Goal: Task Accomplishment & Management: Manage account settings

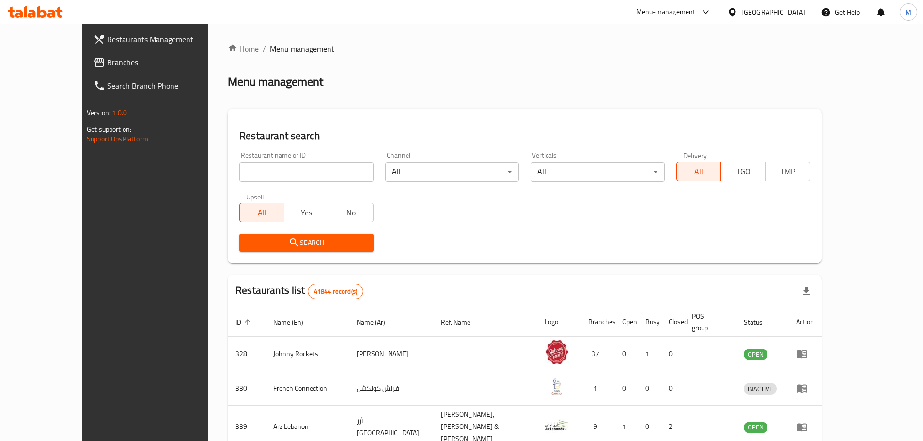
click at [751, 9] on div "[GEOGRAPHIC_DATA]" at bounding box center [773, 12] width 64 height 11
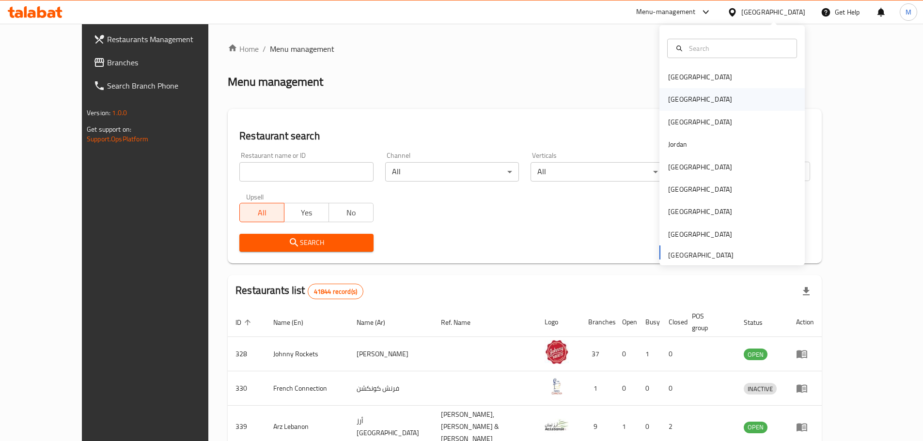
click at [683, 97] on div "[GEOGRAPHIC_DATA]" at bounding box center [699, 99] width 79 height 22
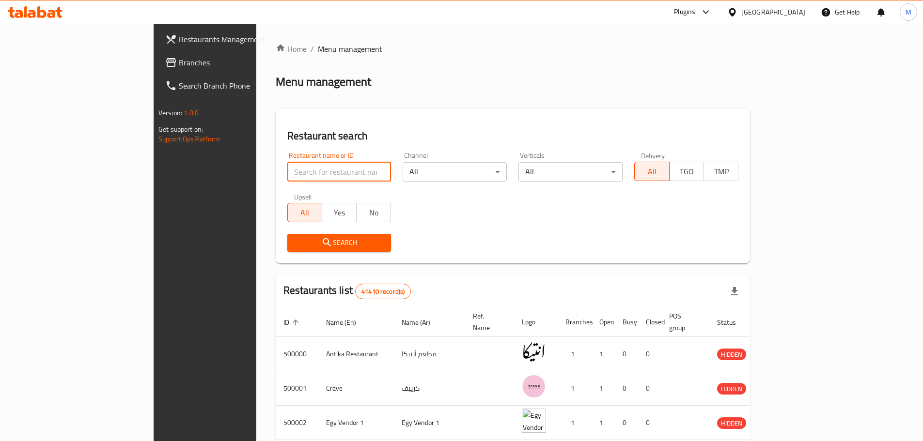
click at [294, 176] on input "search" at bounding box center [339, 171] width 104 height 19
paste input "502524"
type input "502524"
click button "Search" at bounding box center [339, 243] width 104 height 18
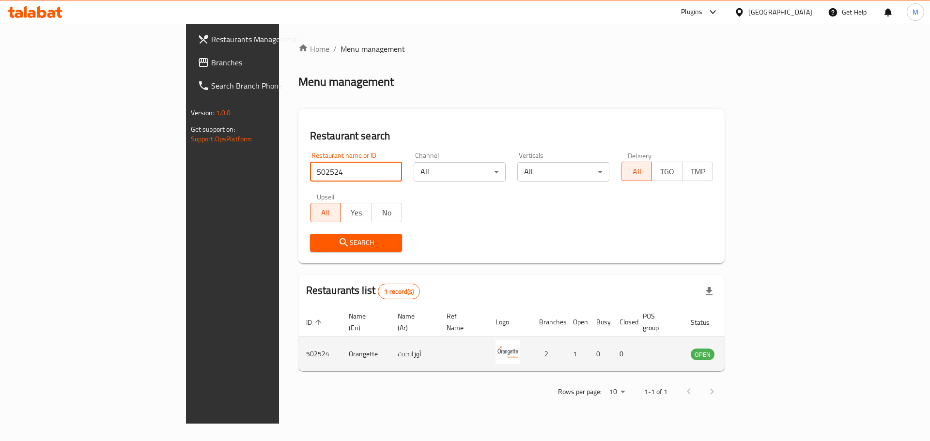
click at [751, 353] on icon "enhanced table" at bounding box center [749, 355] width 3 height 4
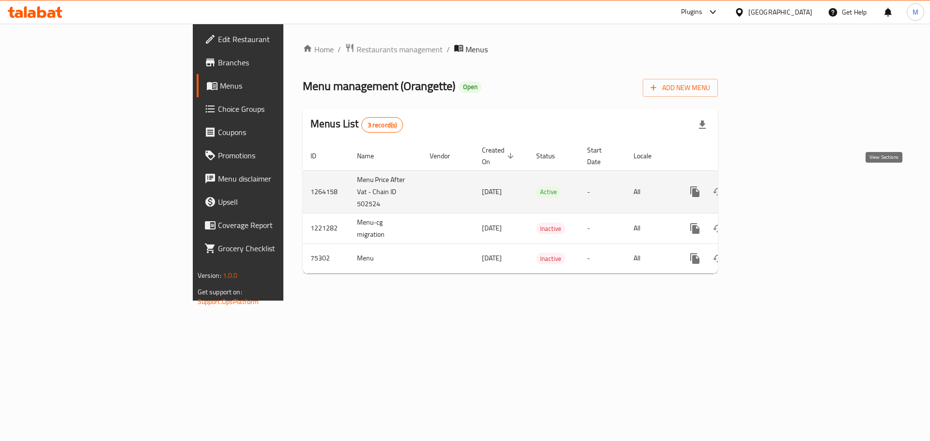
click at [771, 186] on icon "enhanced table" at bounding box center [765, 192] width 12 height 12
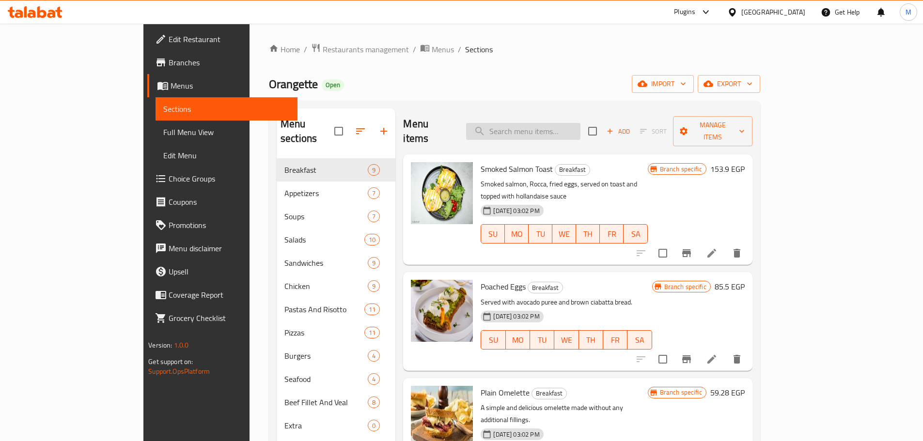
click at [580, 123] on input "search" at bounding box center [523, 131] width 114 height 17
paste input "Eggplant Parmesan"
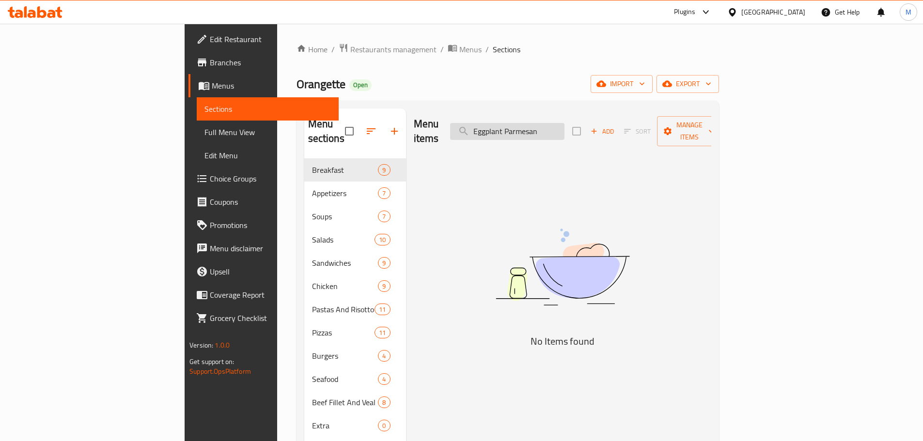
click at [556, 123] on input "Eggplant Parmesan" at bounding box center [507, 131] width 114 height 17
paste input "Florentine Toast"
click at [556, 123] on input "Florentine Toast Parmesan" at bounding box center [507, 131] width 114 height 17
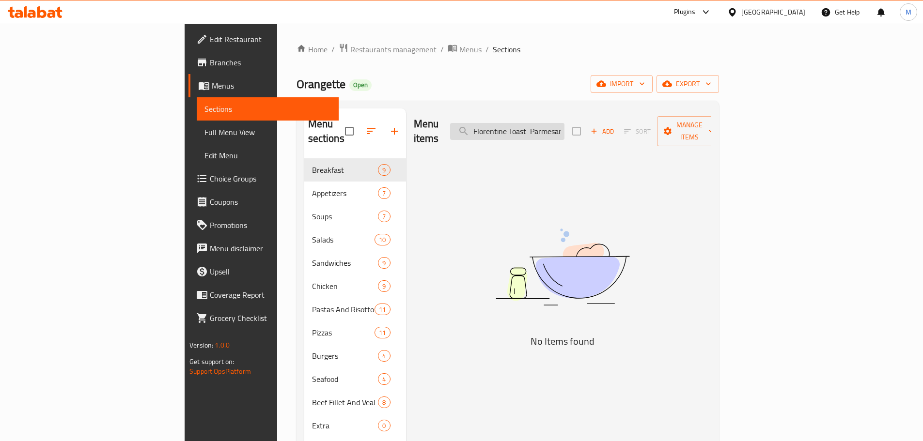
paste input "search"
click at [556, 123] on input "Florentine Toast" at bounding box center [507, 131] width 114 height 17
click at [547, 123] on input "Florentine Toast" at bounding box center [507, 131] width 114 height 17
click at [542, 124] on input "Florentine Toast" at bounding box center [507, 131] width 114 height 17
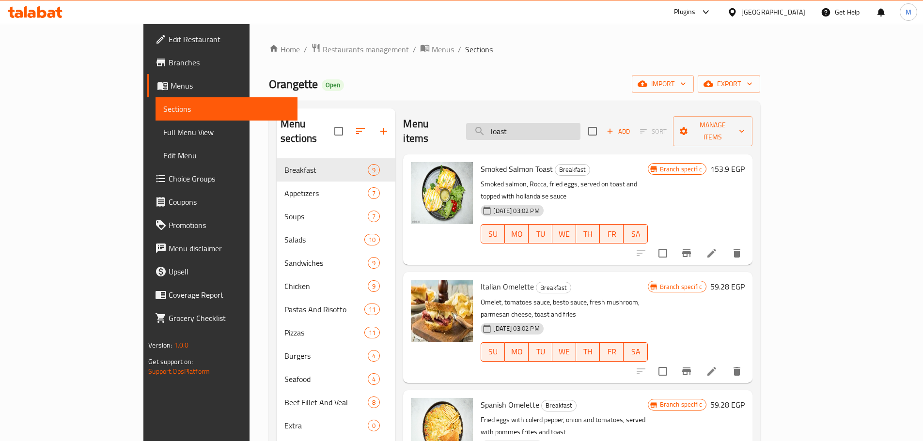
click at [580, 124] on input "Toast" at bounding box center [523, 131] width 114 height 17
paste input "Halloumi Avocado Toast"
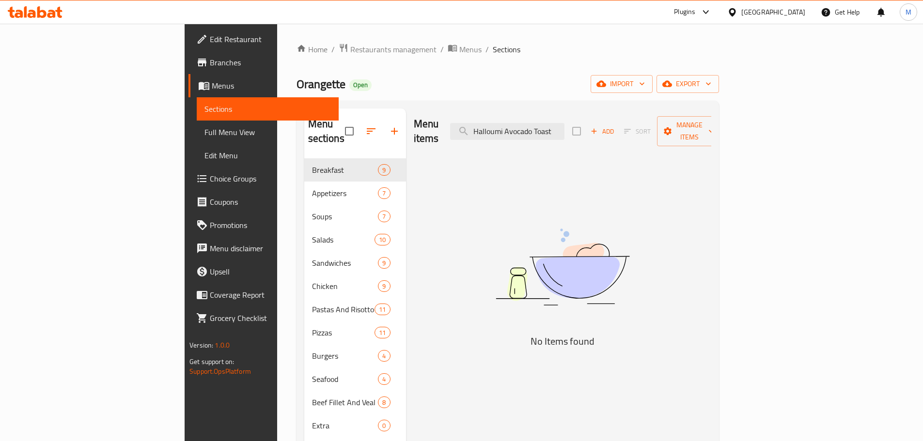
type input "Halloumi Avocado Toast"
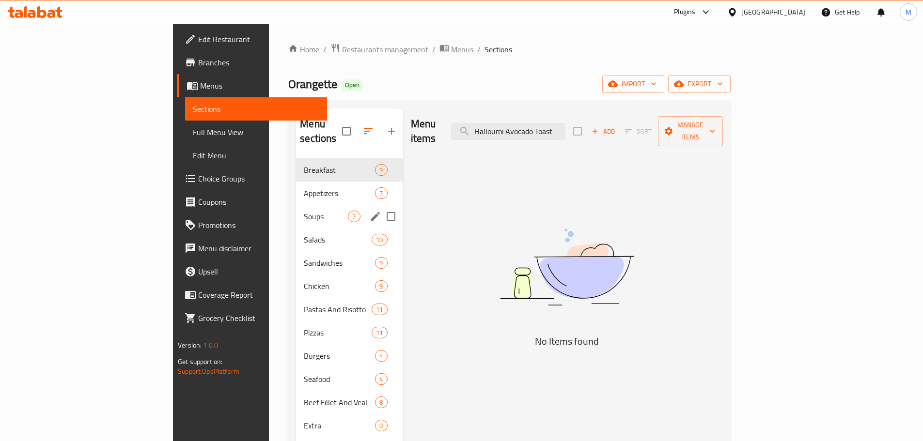
click at [296, 210] on div "Soups 7" at bounding box center [349, 216] width 107 height 23
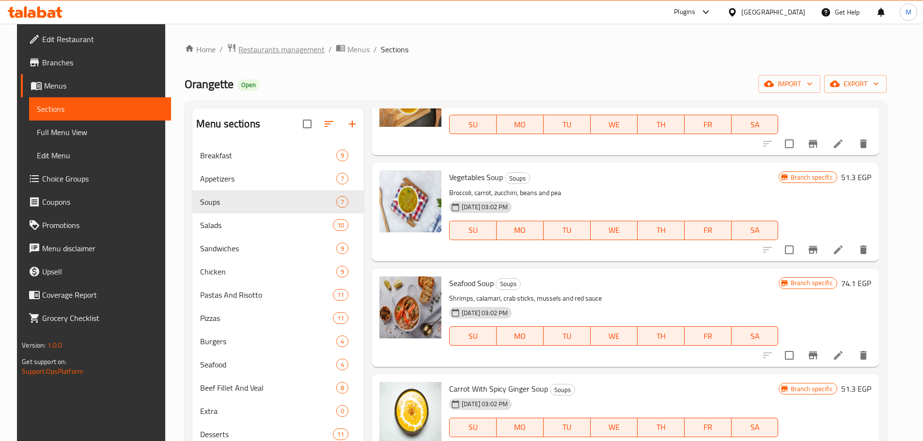
click at [273, 53] on span "Restaurants management" at bounding box center [281, 50] width 86 height 12
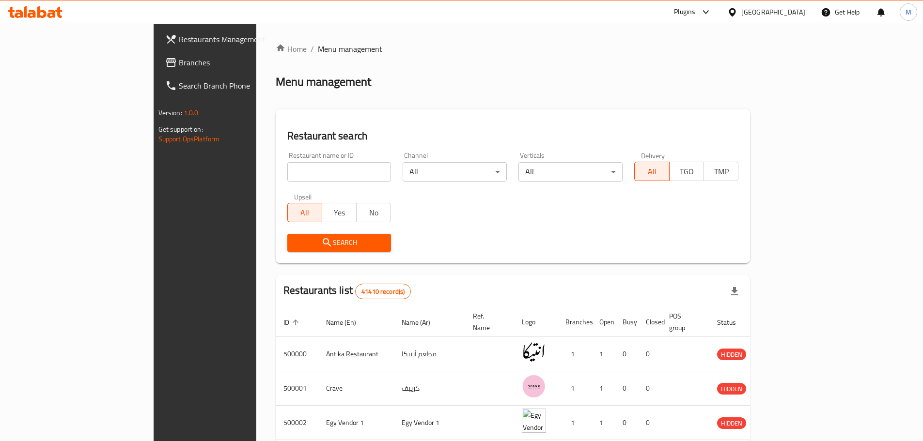
click at [737, 11] on icon at bounding box center [732, 12] width 10 height 10
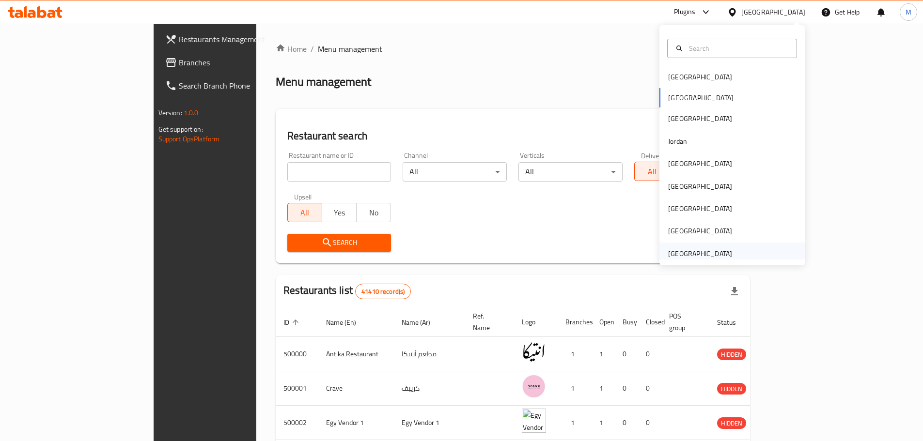
click at [721, 256] on div "[GEOGRAPHIC_DATA]" at bounding box center [700, 254] width 64 height 11
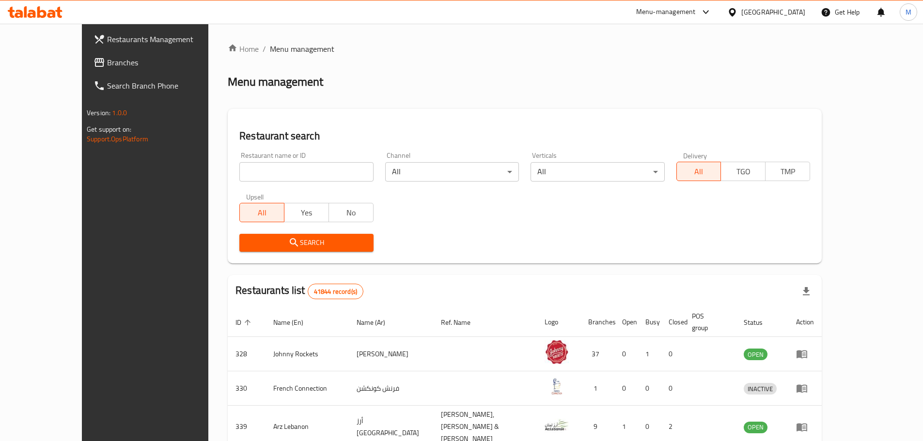
click at [265, 175] on input "search" at bounding box center [306, 171] width 134 height 19
paste input "Yi Fang Taiwan F"
type input "Yi Fang Taiwan F"
click button "Search" at bounding box center [306, 243] width 134 height 18
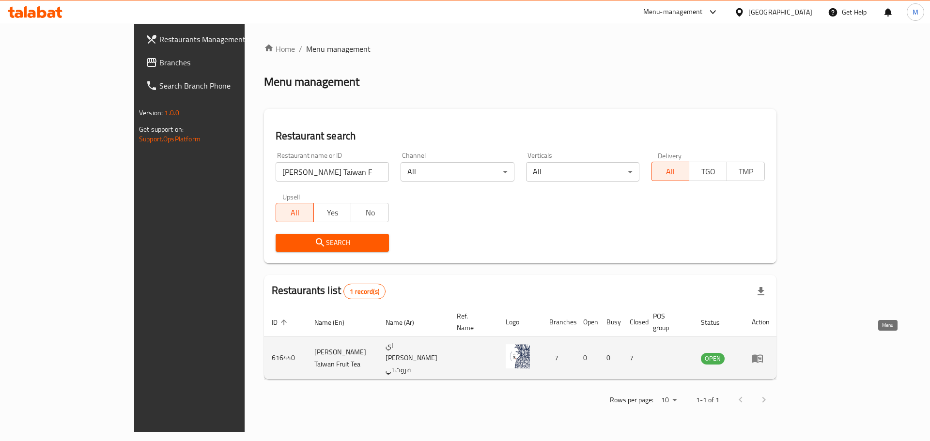
click at [763, 353] on icon "enhanced table" at bounding box center [758, 359] width 12 height 12
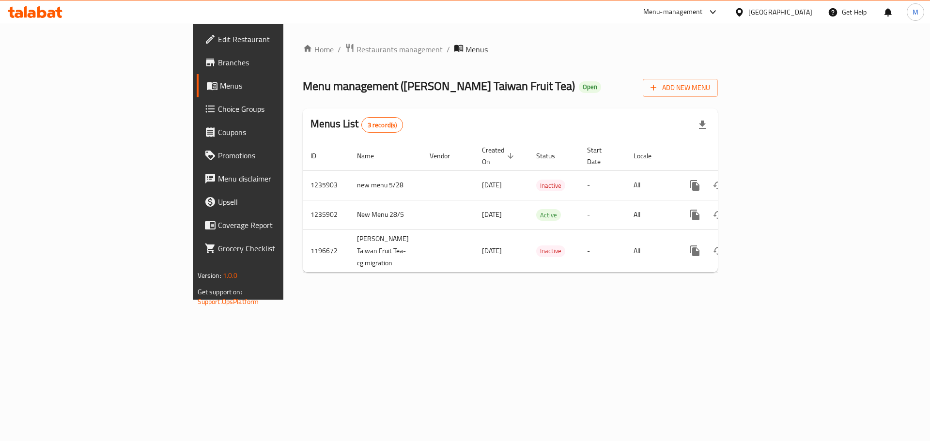
click at [218, 38] on span "Edit Restaurant" at bounding box center [279, 39] width 123 height 12
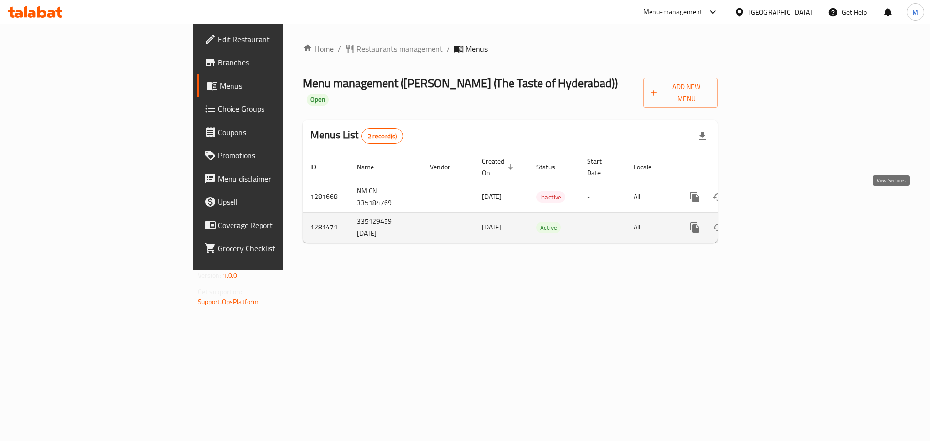
click at [771, 222] on icon "enhanced table" at bounding box center [765, 228] width 12 height 12
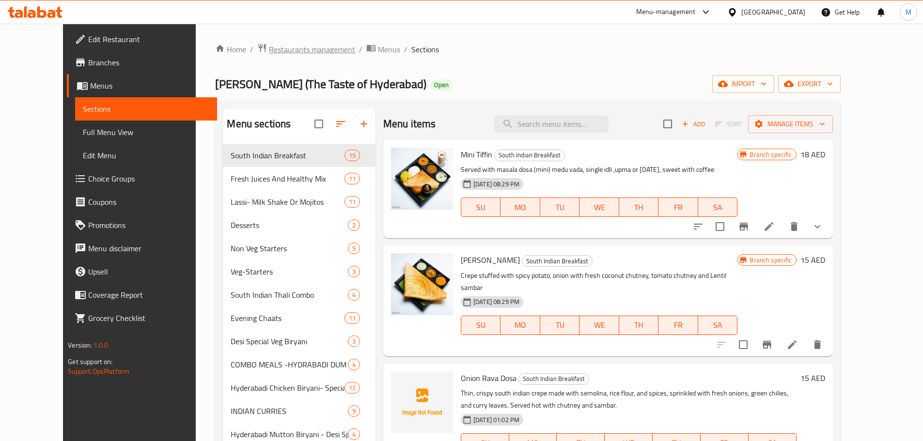
click at [269, 52] on span "Restaurants management" at bounding box center [312, 50] width 86 height 12
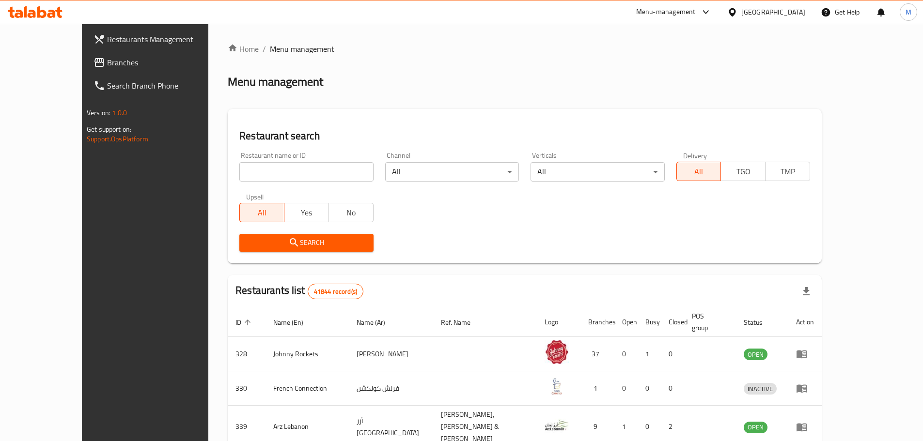
click at [264, 143] on h2 "Restaurant search" at bounding box center [524, 136] width 571 height 15
click at [264, 165] on input "search" at bounding box center [306, 171] width 134 height 19
paste input "694392"
type input "694392"
click button "Search" at bounding box center [306, 243] width 134 height 18
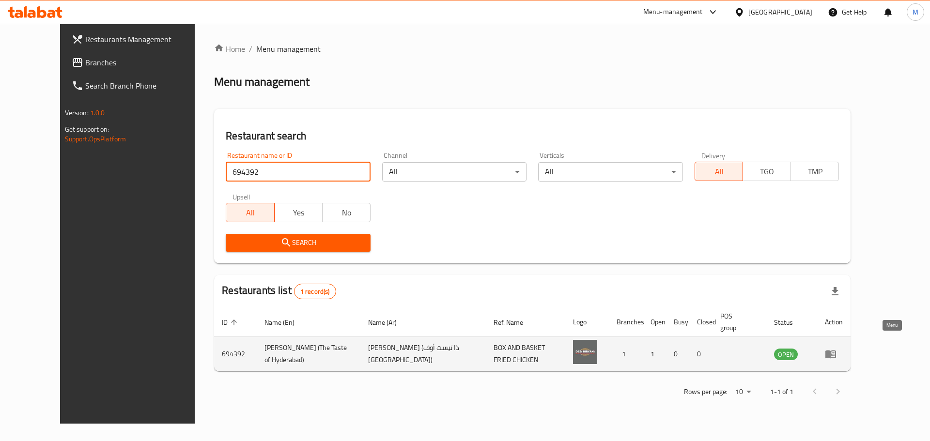
click at [837, 348] on icon "enhanced table" at bounding box center [831, 354] width 12 height 12
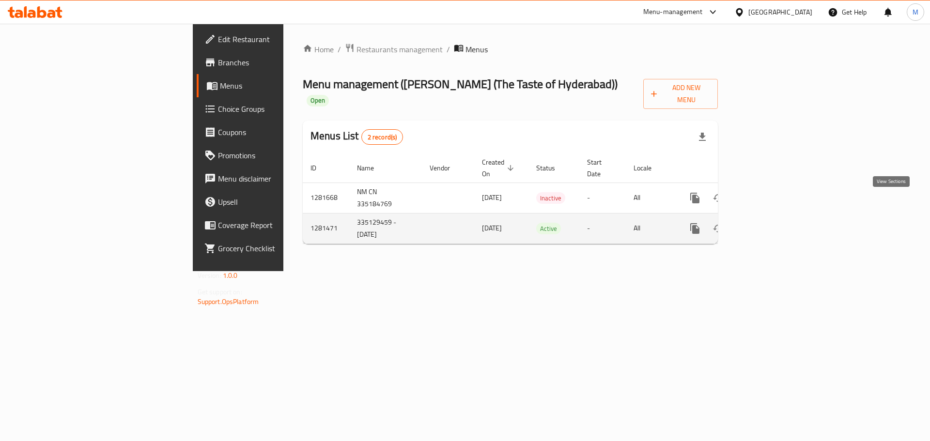
click at [777, 217] on link "enhanced table" at bounding box center [764, 228] width 23 height 23
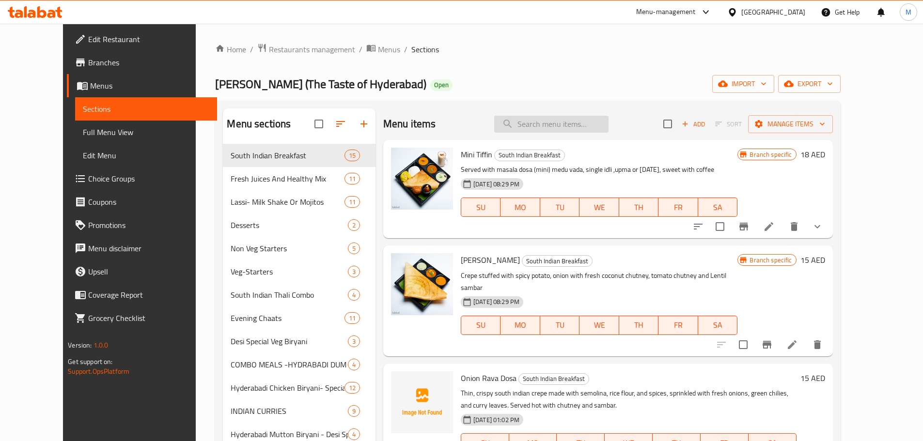
click at [596, 123] on input "search" at bounding box center [551, 124] width 114 height 17
paste input "CHICKEN CUTLET"
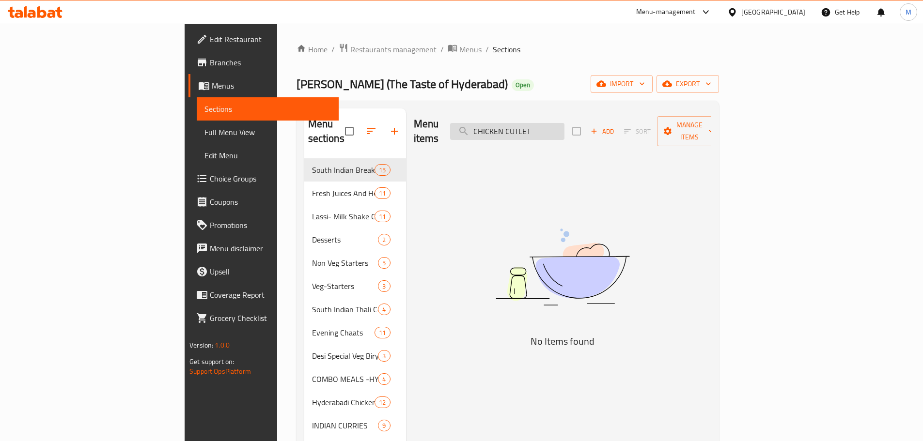
click at [564, 124] on input "CHICKEN CUTLET" at bounding box center [507, 131] width 114 height 17
paste input "-3 PCS"
click at [564, 124] on input "CHICKEN CUTLET" at bounding box center [507, 131] width 114 height 17
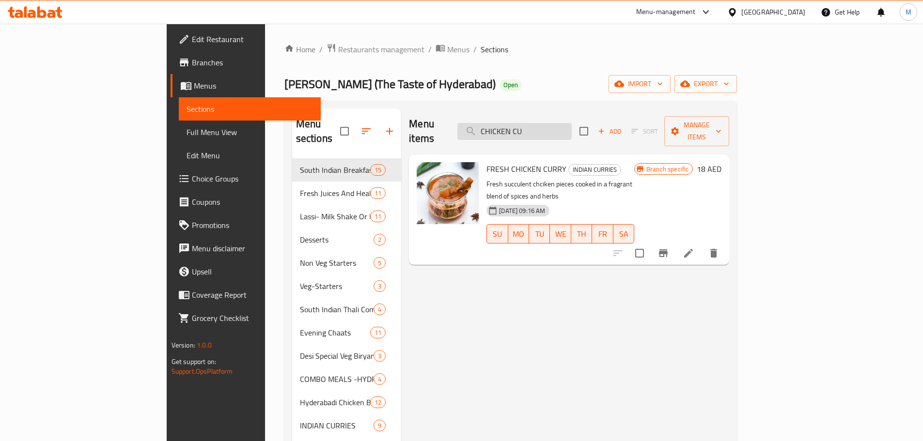
click at [572, 125] on input "CHICKEN CU" at bounding box center [514, 131] width 114 height 17
paste input "VEG CUTLET"
click at [572, 125] on input "VEG CUTLET" at bounding box center [514, 131] width 114 height 17
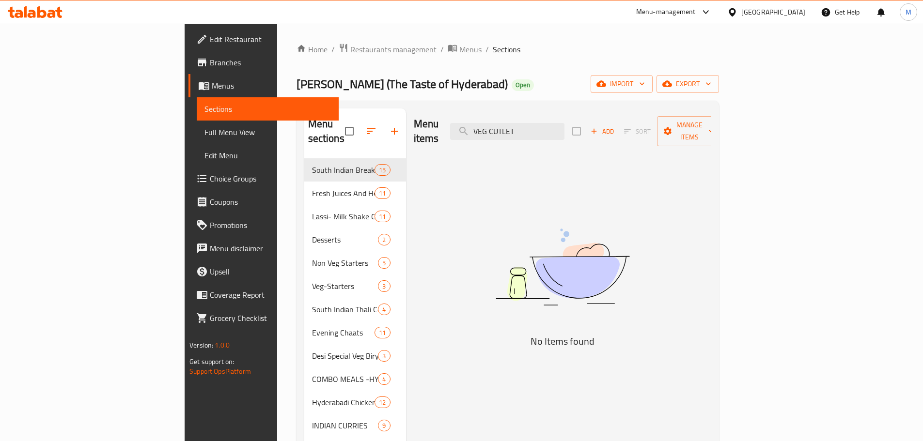
click at [567, 139] on div "Menu items VEG CUTLET Add Sort Manage items" at bounding box center [562, 132] width 297 height 46
click at [568, 133] on div "Menu items VEG CUTLET Add Sort Manage items" at bounding box center [562, 132] width 297 height 46
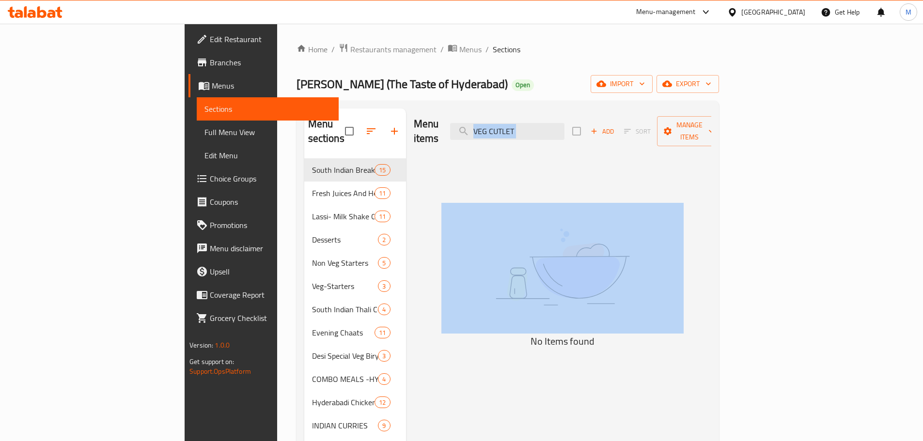
click at [568, 133] on div "Menu items VEG CUTLET Add Sort Manage items" at bounding box center [562, 132] width 297 height 46
click at [564, 123] on input "VEG CUTLET" at bounding box center [507, 131] width 114 height 17
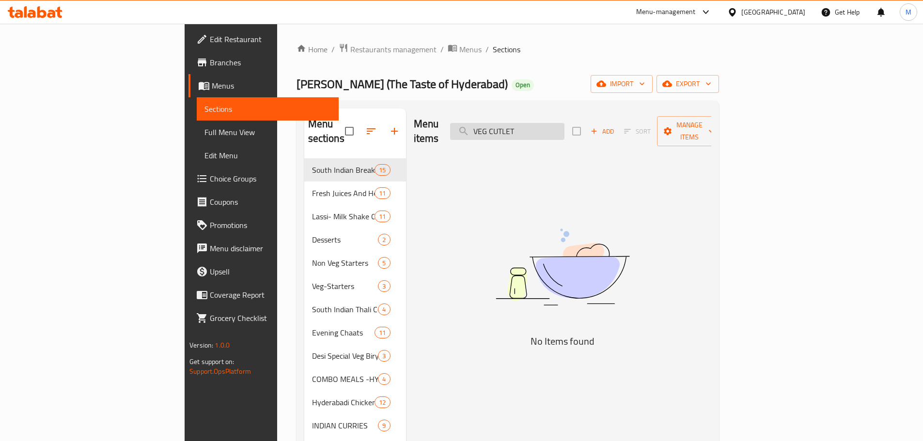
click at [564, 123] on input "VEG CUTLET" at bounding box center [507, 131] width 114 height 17
paste input "EGG MASALA PUFF"
click at [564, 123] on input "EGG MASALA PUFF" at bounding box center [507, 131] width 114 height 17
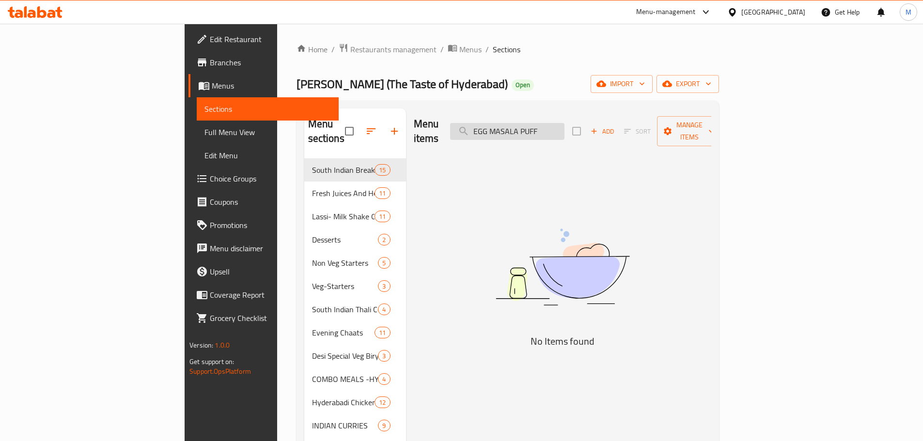
paste input "CHICKEN 65"
click at [564, 123] on input "EGG MASALA PUFF" at bounding box center [507, 131] width 114 height 17
type input "CHICKEN 65"
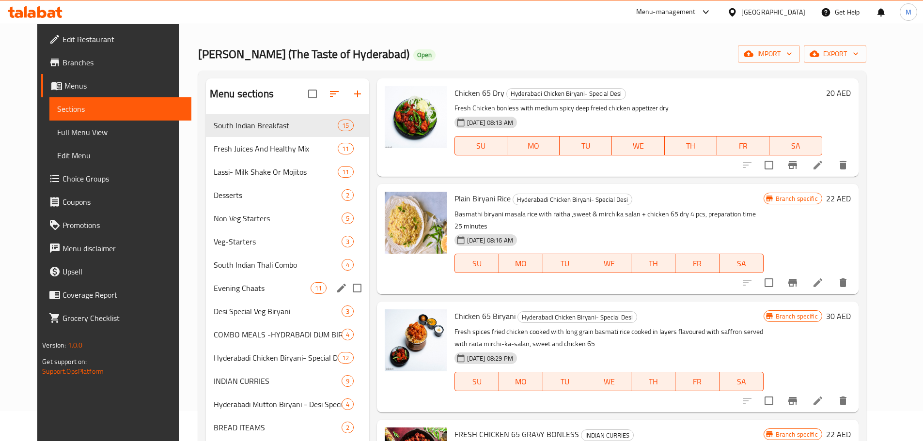
scroll to position [175, 0]
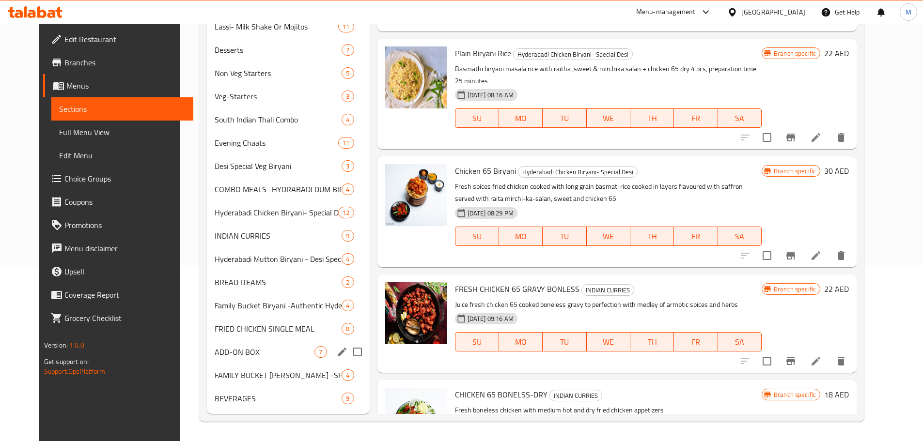
click at [236, 357] on span "ADD-ON BOX" at bounding box center [265, 352] width 100 height 12
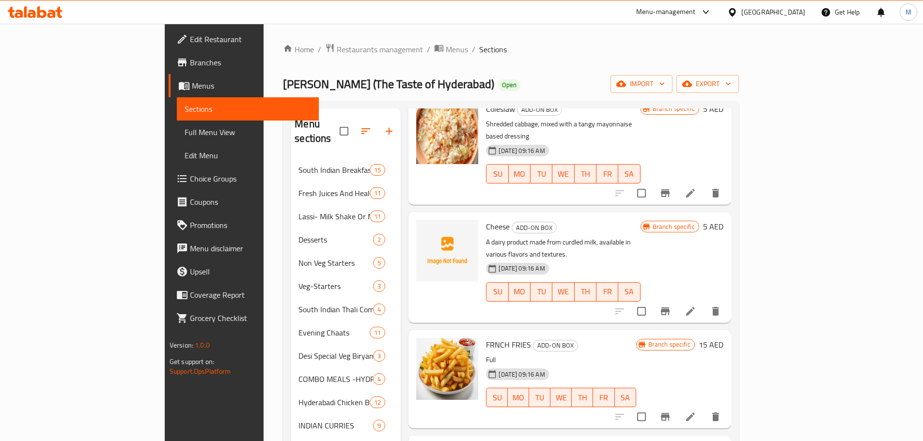
click at [177, 138] on link "Full Menu View" at bounding box center [248, 132] width 142 height 23
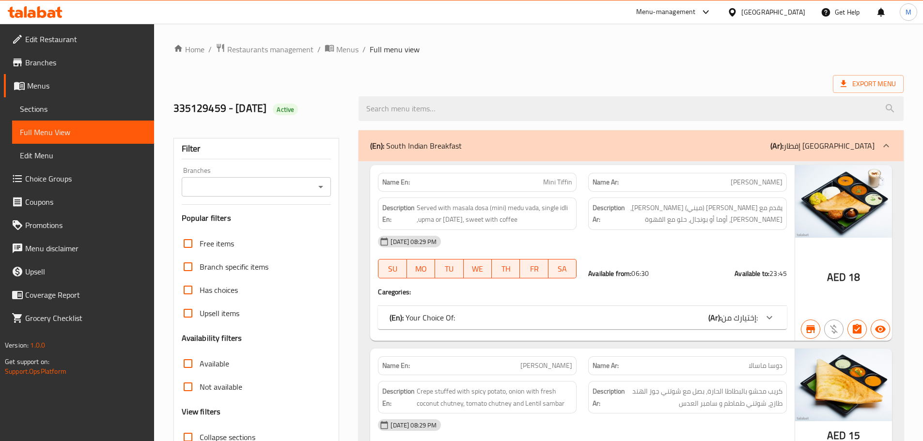
drag, startPoint x: 789, startPoint y: 17, endPoint x: 780, endPoint y: 9, distance: 12.0
click at [789, 17] on div "[GEOGRAPHIC_DATA]" at bounding box center [773, 12] width 64 height 11
type input "q"
click at [704, 99] on div "[GEOGRAPHIC_DATA]" at bounding box center [731, 99] width 145 height 22
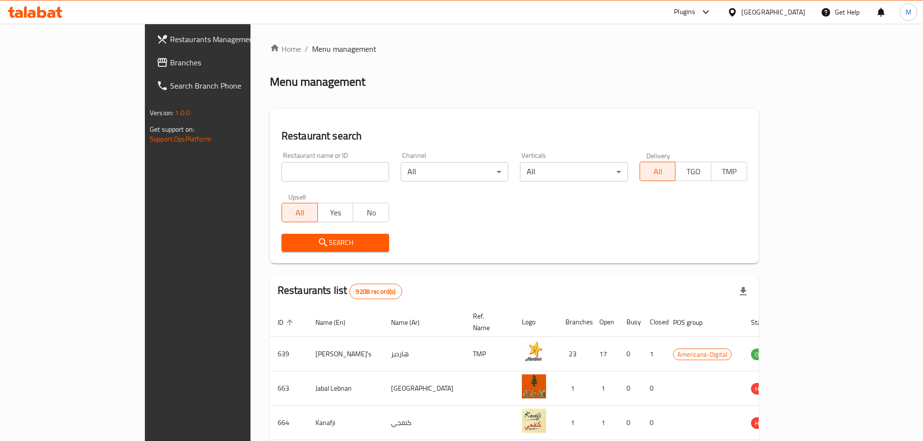
click at [294, 173] on input "search" at bounding box center [335, 171] width 108 height 19
paste input "Peri Stop"
type input "Peri Stop"
click button "Search" at bounding box center [335, 243] width 108 height 18
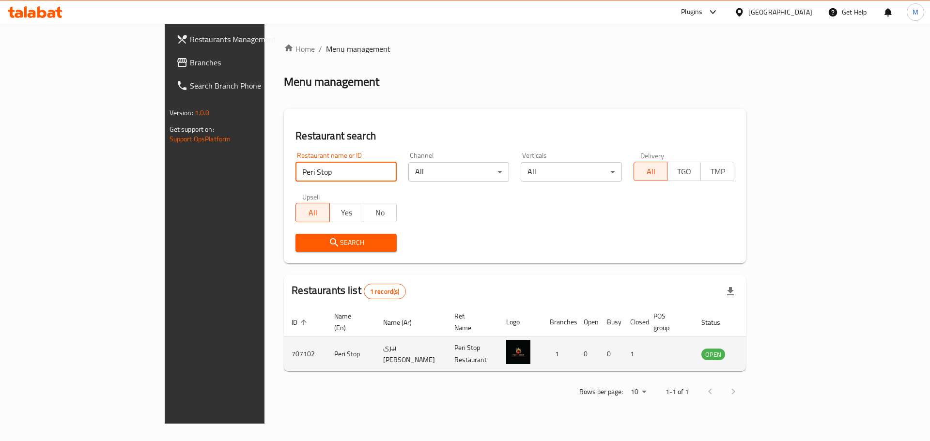
click at [764, 348] on icon "enhanced table" at bounding box center [758, 354] width 12 height 12
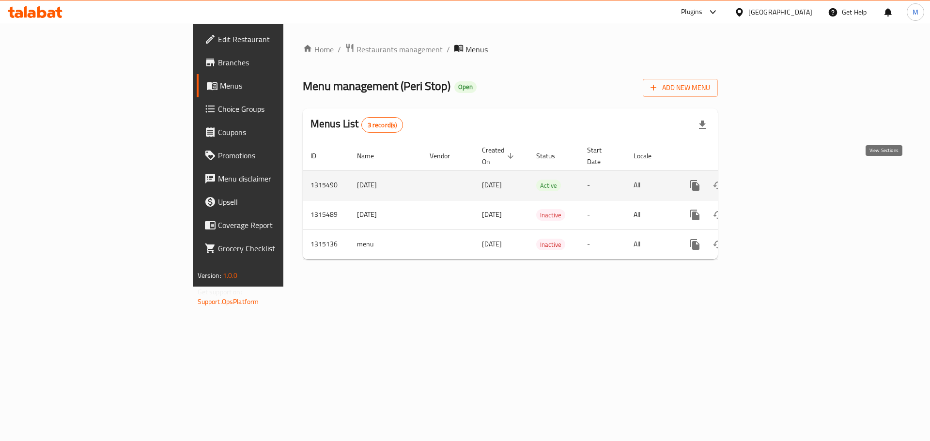
click at [771, 180] on icon "enhanced table" at bounding box center [765, 186] width 12 height 12
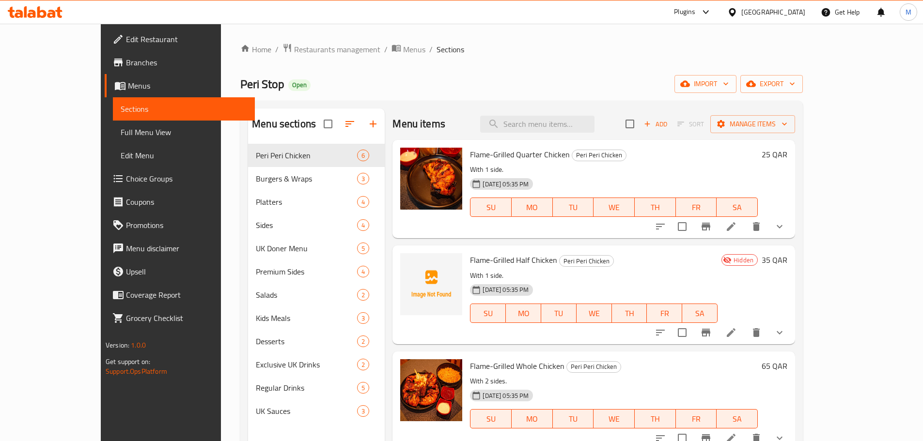
click at [793, 16] on div "[GEOGRAPHIC_DATA]" at bounding box center [773, 12] width 64 height 11
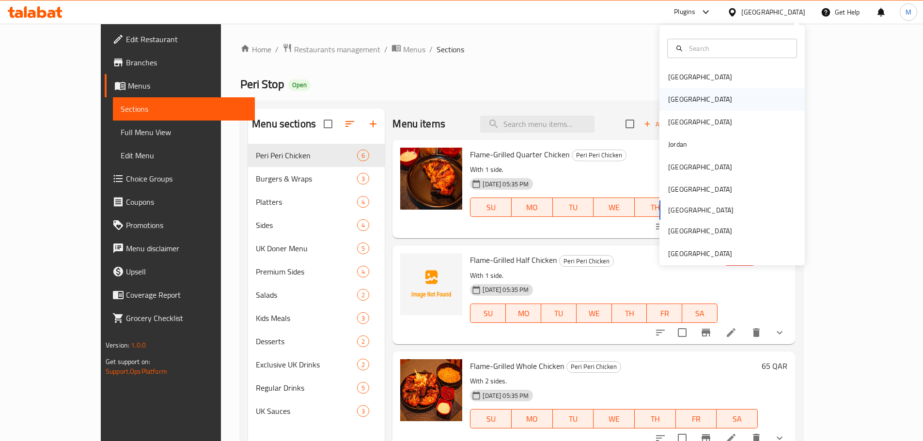
click at [690, 97] on div "[GEOGRAPHIC_DATA]" at bounding box center [731, 99] width 145 height 22
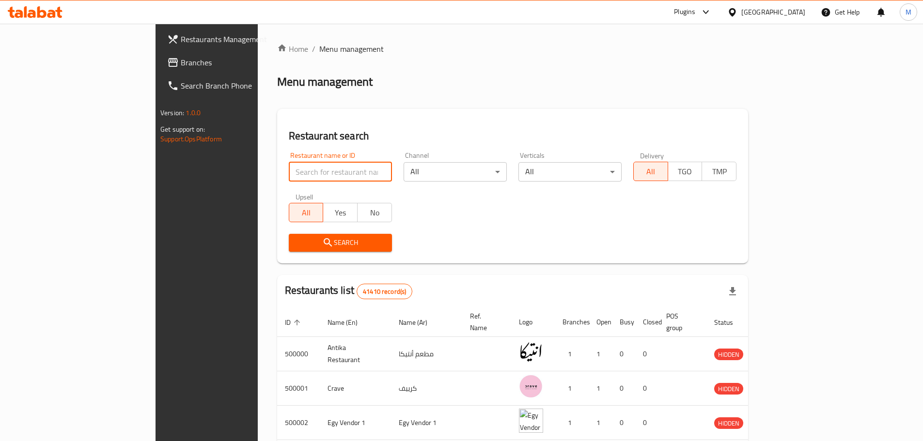
click at [289, 179] on input "search" at bounding box center [340, 171] width 103 height 19
paste input "Crispy Coop"
type input "Crispy Coop"
click button "Search" at bounding box center [340, 243] width 103 height 18
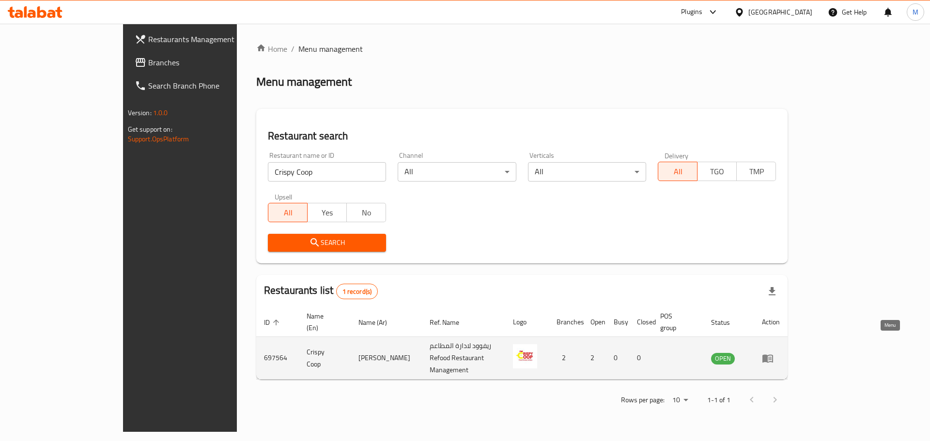
click at [774, 353] on icon "enhanced table" at bounding box center [768, 359] width 12 height 12
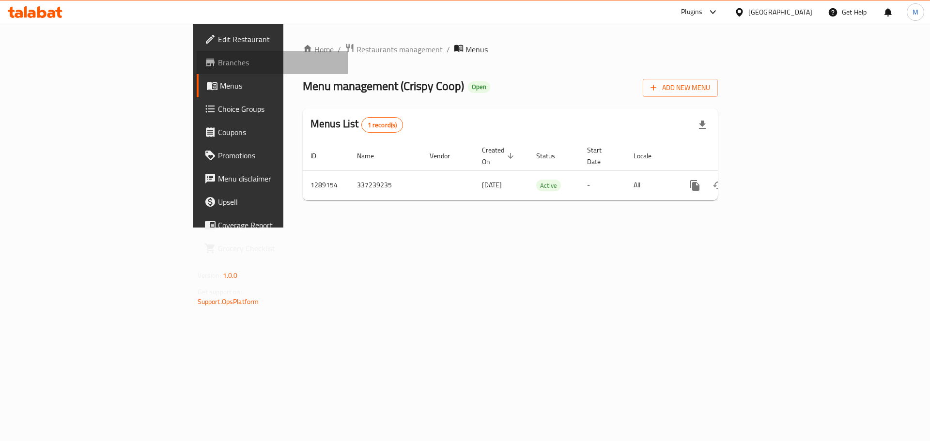
click at [218, 66] on span "Branches" at bounding box center [279, 63] width 123 height 12
